Goal: Communication & Community: Answer question/provide support

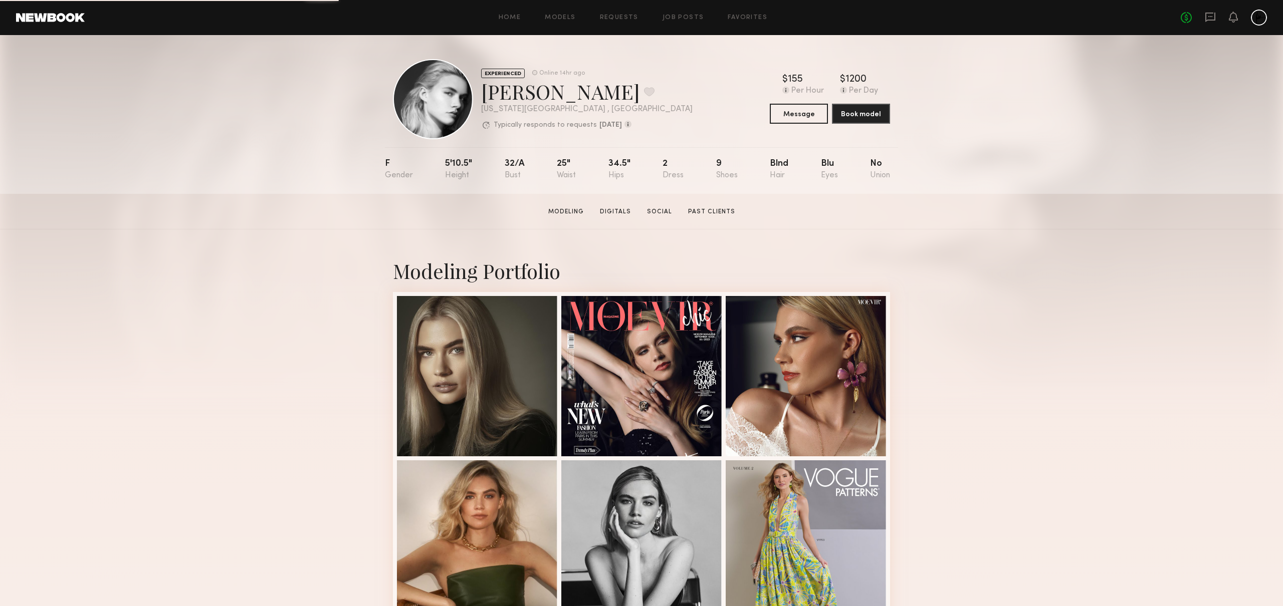
click at [1212, 11] on div "No fees up to $5,000" at bounding box center [1224, 18] width 86 height 16
click at [1212, 14] on icon at bounding box center [1210, 17] width 11 height 11
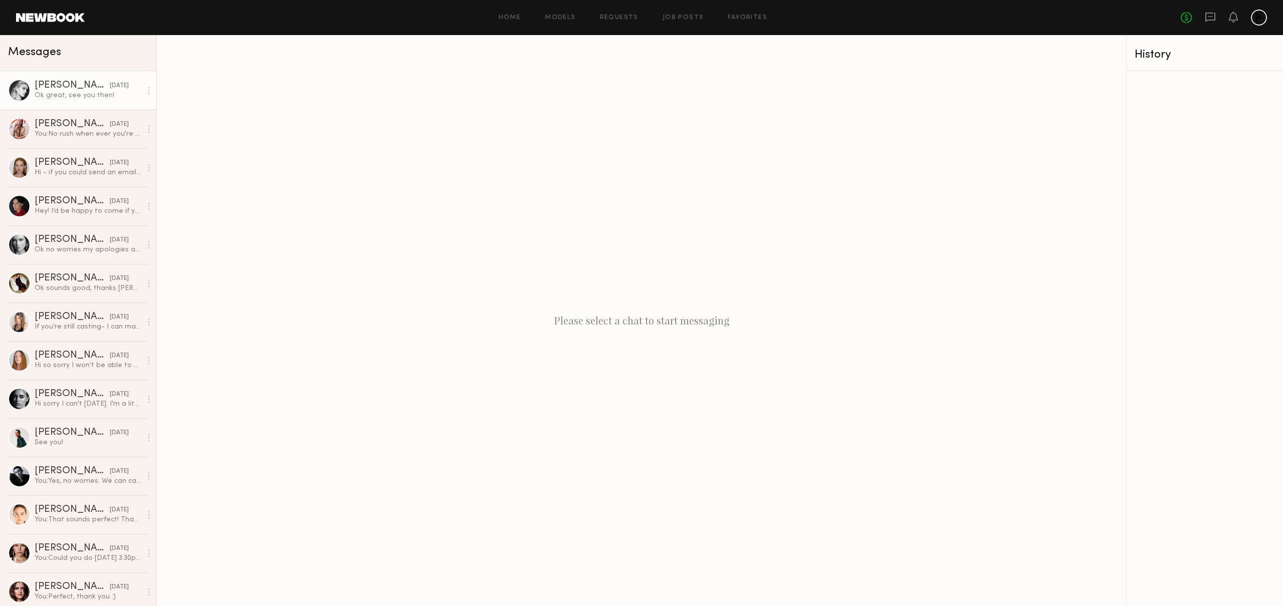
click at [65, 91] on div "Ok great, see you then!" at bounding box center [88, 96] width 107 height 10
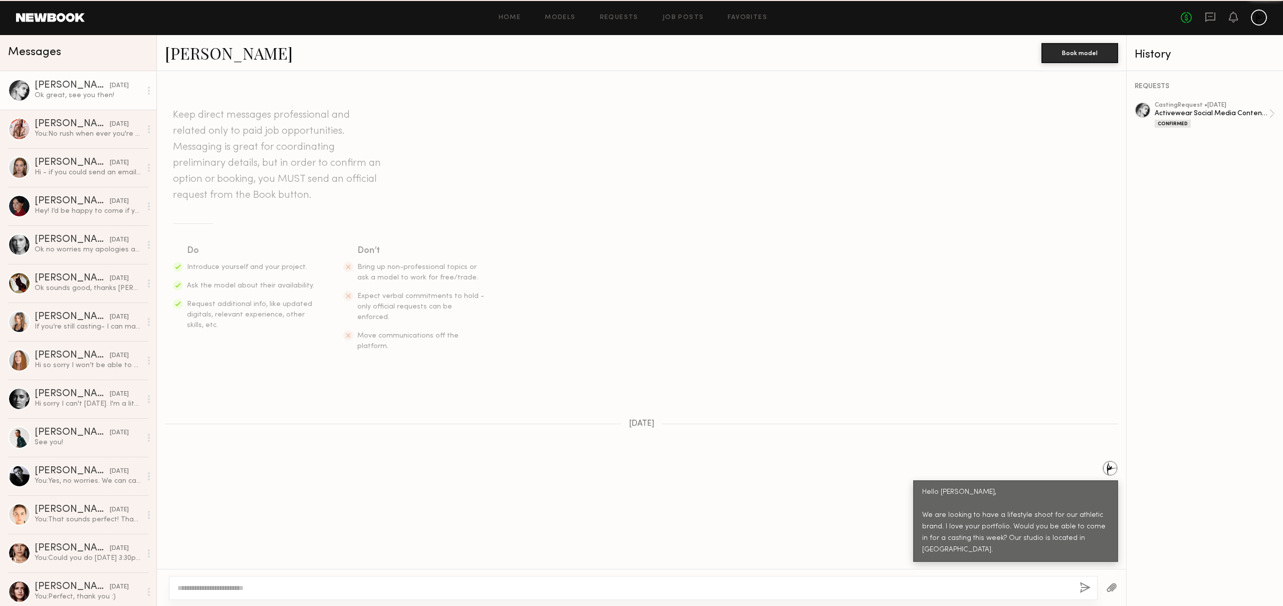
scroll to position [703, 0]
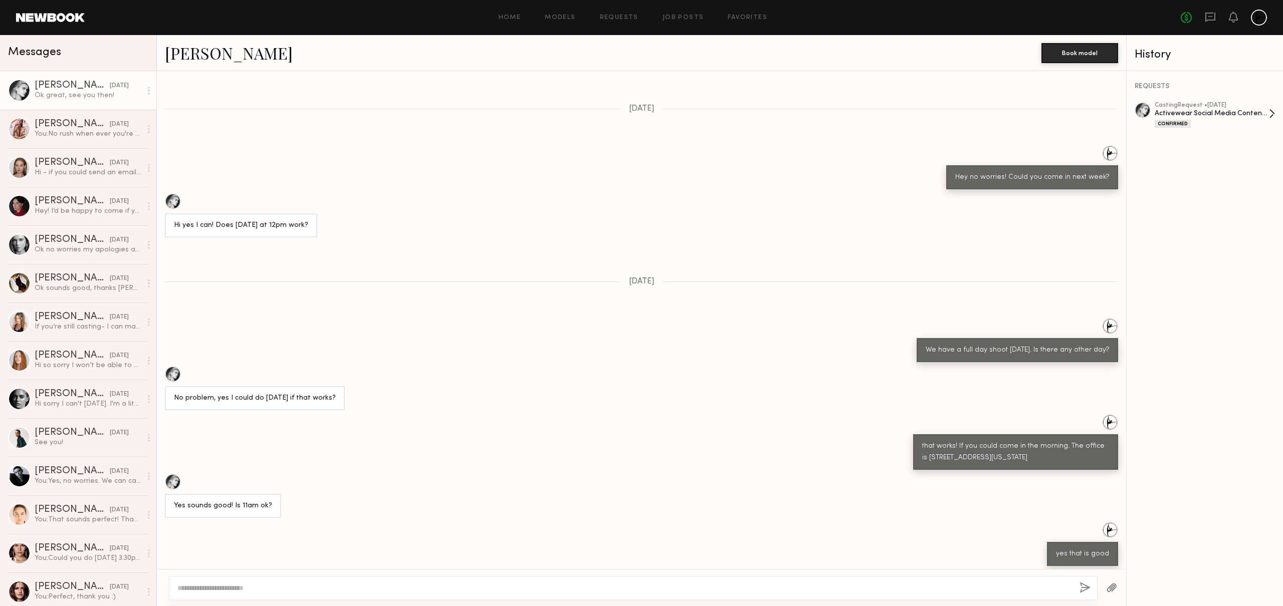
click at [1232, 115] on div "Activewear Social Media Content Shoot" at bounding box center [1212, 114] width 114 height 10
